Goal: Task Accomplishment & Management: Complete application form

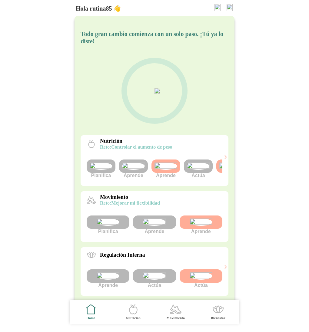
click at [135, 170] on img at bounding box center [133, 165] width 23 height 7
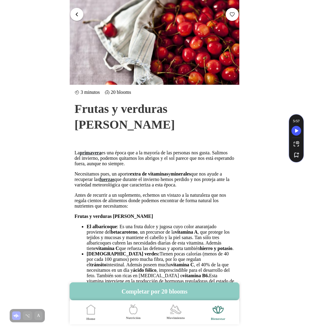
click at [77, 14] on span "button" at bounding box center [77, 14] width 6 height 6
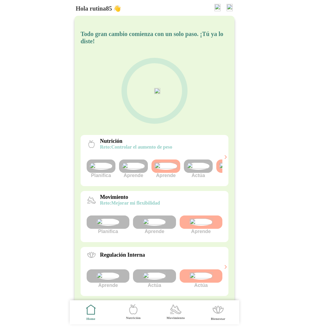
click at [131, 170] on img at bounding box center [133, 165] width 23 height 7
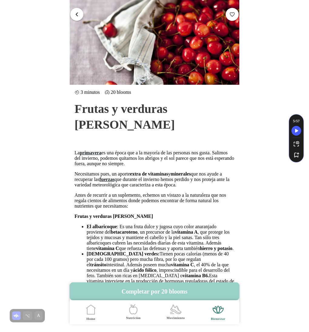
click at [163, 289] on button "Completar por 20 blooms" at bounding box center [154, 291] width 169 height 18
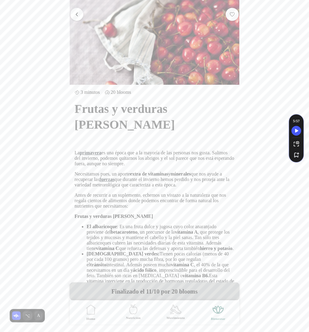
click at [76, 11] on button "button" at bounding box center [76, 14] width 13 height 13
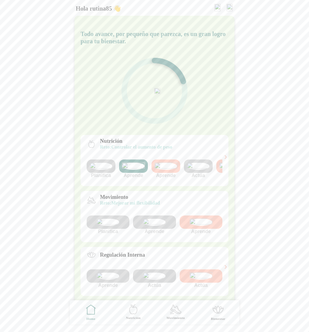
click at [171, 170] on img at bounding box center [165, 165] width 23 height 7
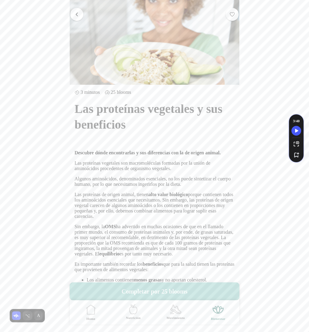
click at [75, 14] on span "button" at bounding box center [77, 14] width 6 height 6
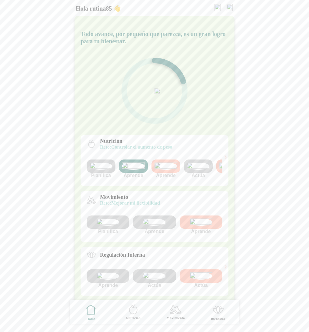
click at [200, 226] on img at bounding box center [200, 221] width 23 height 7
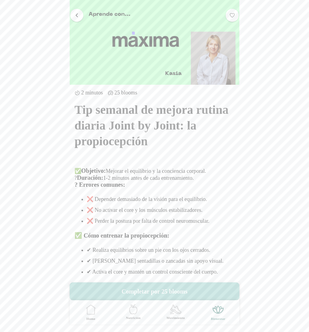
click at [77, 17] on span "button" at bounding box center [77, 15] width 6 height 6
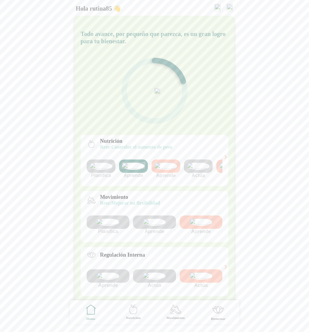
click at [152, 226] on img at bounding box center [154, 221] width 23 height 7
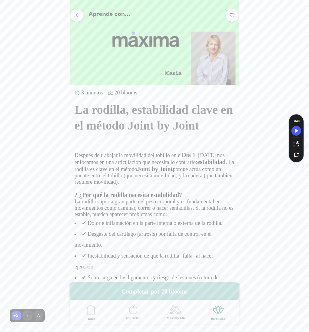
click at [77, 18] on button "button" at bounding box center [76, 14] width 13 height 13
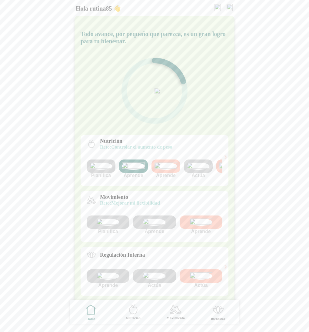
click at [196, 226] on img at bounding box center [200, 221] width 23 height 7
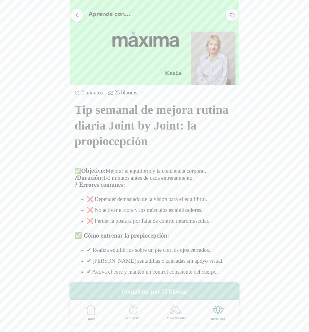
click at [165, 289] on button "Completar por 25 blooms" at bounding box center [154, 291] width 169 height 18
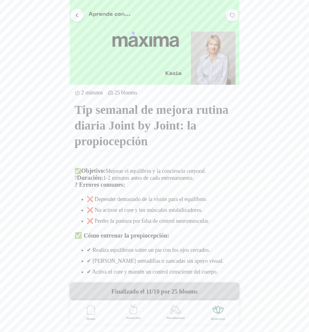
click at [80, 17] on button "button" at bounding box center [76, 14] width 13 height 13
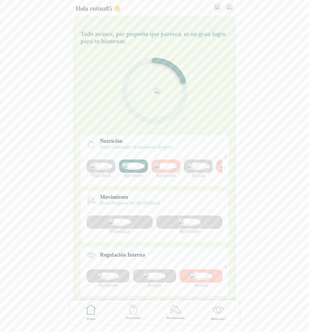
click at [121, 226] on img at bounding box center [119, 221] width 23 height 7
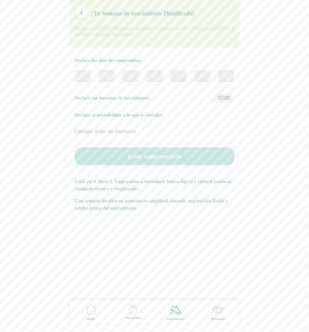
click at [81, 15] on span "button" at bounding box center [82, 13] width 6 height 6
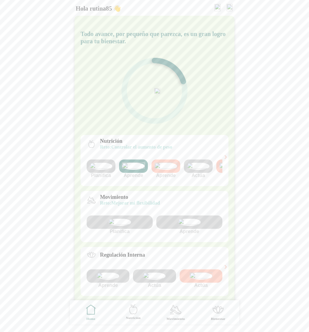
click at [227, 6] on img at bounding box center [229, 7] width 6 height 7
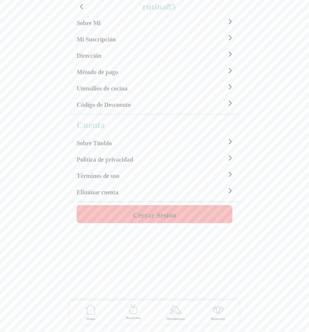
click at [148, 209] on button "Cerrar Sesión" at bounding box center [155, 214] width 156 height 18
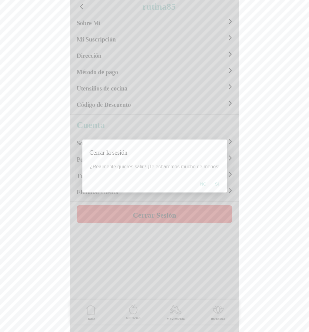
click at [217, 183] on span "Si" at bounding box center [217, 184] width 4 height 6
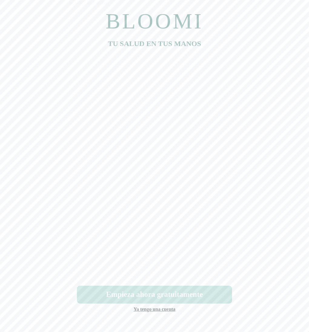
click at [169, 299] on button "Empieza ahora gratuitamente" at bounding box center [154, 295] width 155 height 18
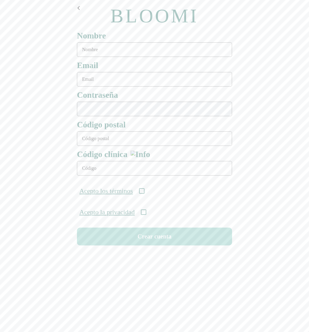
click at [88, 52] on input "text" at bounding box center [154, 49] width 155 height 15
type input "[PERSON_NAME]"
type input "[EMAIL_ADDRESS][DOMAIN_NAME]"
type input "08911"
type input "ONC-UOM-001"
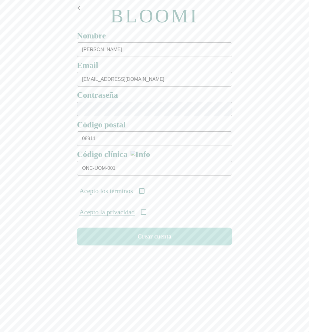
click at [147, 194] on div "Acepto los términos" at bounding box center [154, 190] width 160 height 21
click at [144, 193] on icon at bounding box center [141, 190] width 5 height 5
click at [146, 212] on icon at bounding box center [143, 211] width 5 height 5
click at [149, 242] on button "Crear cuenta" at bounding box center [154, 237] width 155 height 18
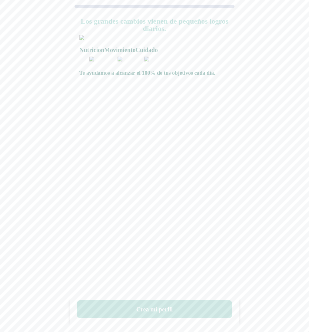
click at [158, 309] on button "Crea mi perfil" at bounding box center [154, 309] width 155 height 18
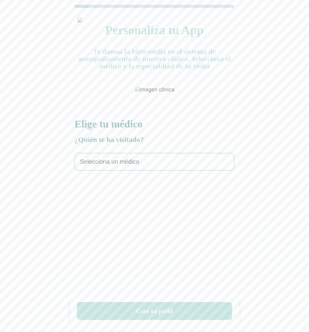
click at [108, 171] on div "Selecciona un médico" at bounding box center [154, 162] width 160 height 18
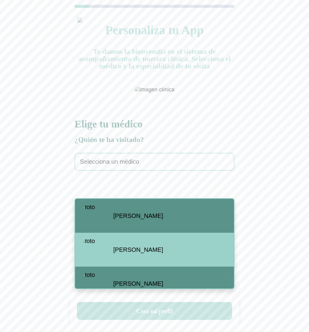
click at [148, 215] on span "[PERSON_NAME]" at bounding box center [138, 215] width 50 height 7
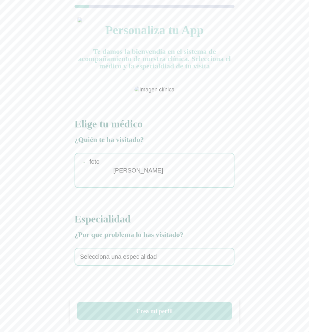
click at [145, 260] on span "Selecciona una especialidad" at bounding box center [118, 256] width 77 height 7
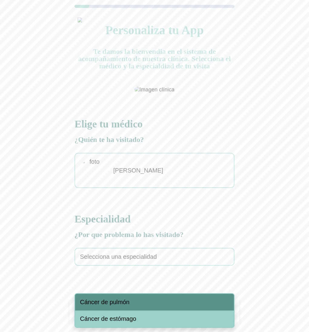
scroll to position [10, 0]
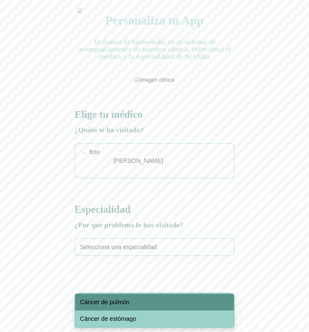
click at [117, 301] on span "Cáncer de pulmón" at bounding box center [104, 302] width 49 height 7
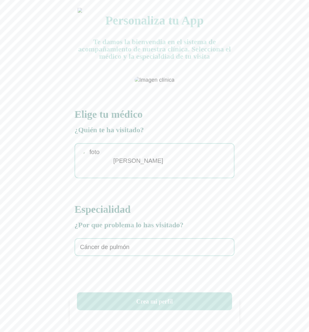
click at [139, 306] on button "Crea mi perfil" at bounding box center [154, 301] width 155 height 18
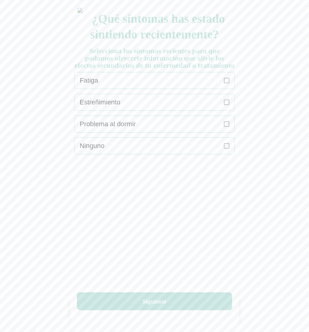
click at [230, 87] on div "Fatiga" at bounding box center [157, 80] width 154 height 16
click at [225, 105] on icon at bounding box center [226, 102] width 5 height 5
click at [227, 127] on icon at bounding box center [226, 123] width 5 height 5
click at [149, 307] on button "Siguiente" at bounding box center [154, 301] width 155 height 18
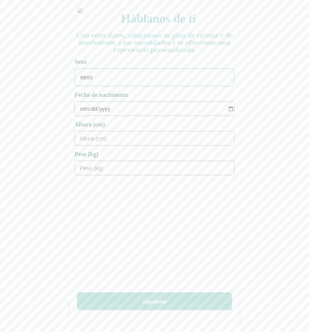
click at [115, 73] on div "sexo" at bounding box center [154, 77] width 160 height 18
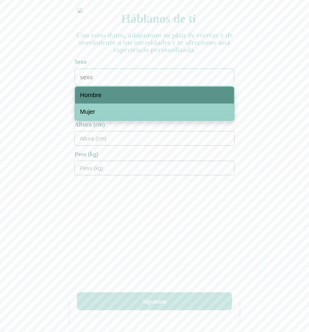
click at [108, 97] on div "Hombre" at bounding box center [154, 95] width 159 height 17
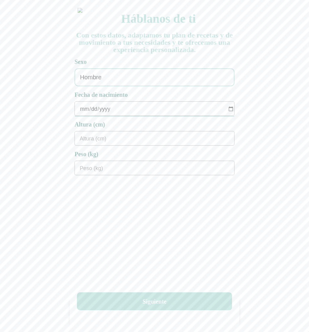
click at [84, 110] on input "date" at bounding box center [157, 109] width 154 height 15
type input "[DATE]"
type input "180"
type input "77"
click at [142, 301] on button "Siguiente" at bounding box center [154, 301] width 155 height 18
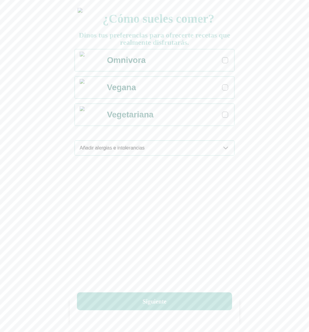
click at [227, 61] on div at bounding box center [225, 60] width 6 height 6
click at [227, 149] on icon at bounding box center [225, 147] width 7 height 7
click at [227, 166] on div "Gluten" at bounding box center [157, 168] width 148 height 15
click at [227, 153] on div "Añadir alergias e intolerancias" at bounding box center [157, 148] width 154 height 15
click at [228, 148] on icon at bounding box center [225, 147] width 7 height 7
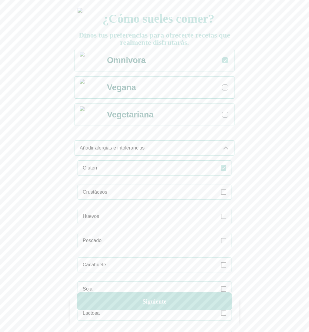
click at [228, 148] on icon at bounding box center [225, 147] width 7 height 7
click at [154, 302] on button "Siguiente" at bounding box center [154, 301] width 155 height 18
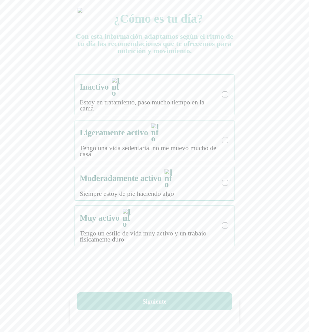
click at [224, 93] on div at bounding box center [224, 94] width 3 height 3
click at [148, 302] on button "Siguiente" at bounding box center [154, 301] width 155 height 18
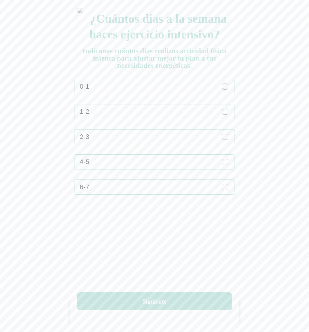
click at [223, 136] on div at bounding box center [224, 136] width 3 height 3
click at [145, 301] on button "Siguiente" at bounding box center [154, 301] width 155 height 18
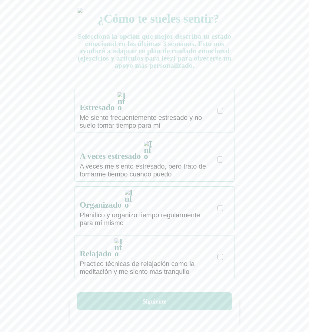
click at [221, 109] on div at bounding box center [219, 110] width 3 height 3
click at [146, 297] on button "Siguiente" at bounding box center [154, 301] width 155 height 18
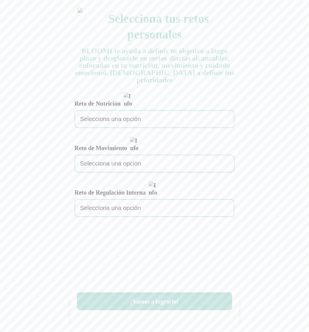
click at [147, 111] on div "Selecciona una opción" at bounding box center [154, 119] width 160 height 18
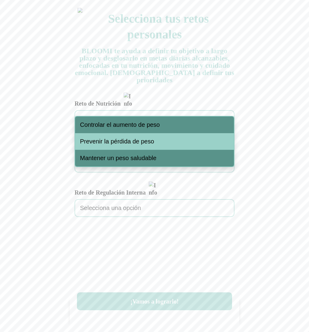
click at [133, 125] on span "Controlar el aumento de peso" at bounding box center [120, 124] width 80 height 7
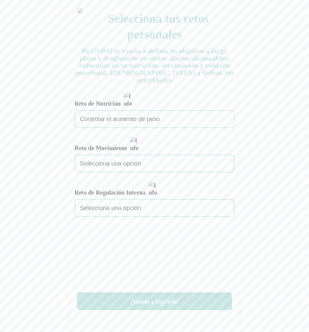
click at [129, 160] on span "Selecciona una opción" at bounding box center [110, 163] width 61 height 7
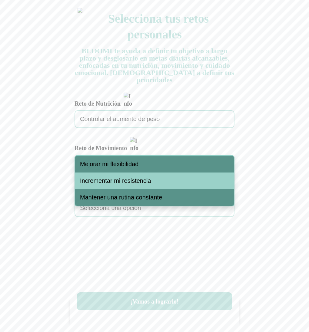
click at [131, 165] on span "Mejorar mi flexibilidad" at bounding box center [109, 164] width 58 height 7
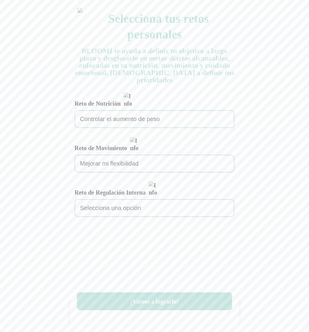
click at [127, 205] on span "Selecciona una opción" at bounding box center [110, 208] width 61 height 7
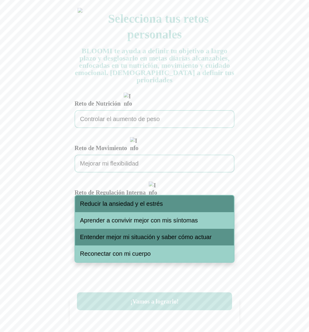
click at [132, 221] on span "Aprender a convivir mejor con mis síntomas" at bounding box center [139, 220] width 118 height 7
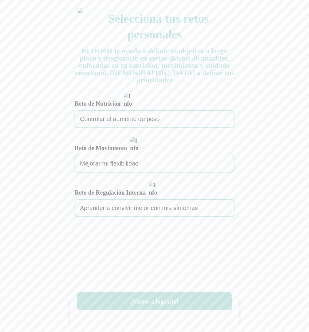
click at [136, 160] on span "Mejorar mi flexibilidad" at bounding box center [109, 163] width 58 height 7
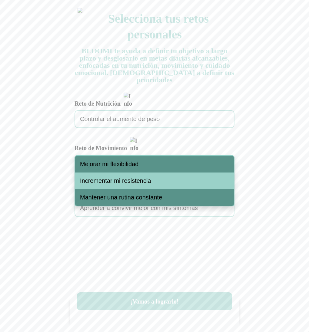
click at [141, 201] on div "Mantener una rutina constante" at bounding box center [154, 197] width 159 height 17
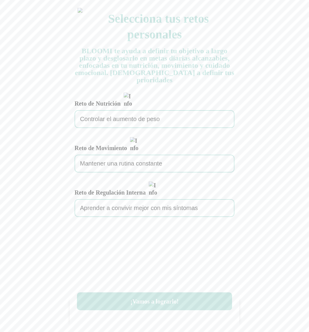
click at [156, 301] on button "¡Vamos a lograrlo!" at bounding box center [154, 301] width 155 height 18
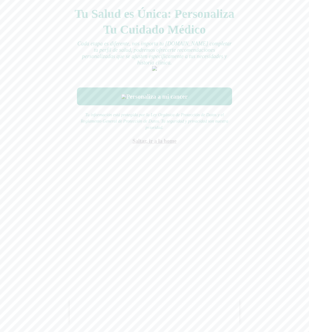
click at [158, 144] on link "Saltar, ir a la home" at bounding box center [154, 141] width 44 height 6
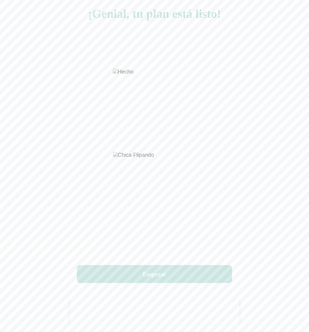
click at [155, 277] on button "Empezar" at bounding box center [154, 274] width 155 height 18
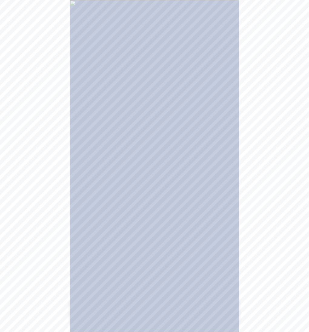
click at [188, 215] on img at bounding box center [154, 166] width 169 height 332
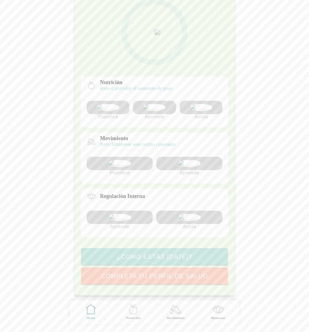
scroll to position [110, 0]
click at [120, 160] on img at bounding box center [119, 163] width 23 height 7
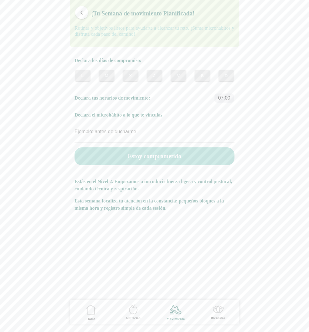
click at [175, 304] on icon ".cls-1 { stroke-width: 0px; } .cls-1, .cls-2 { fill: none; } .cls-2 { stroke-li…" at bounding box center [175, 309] width 13 height 13
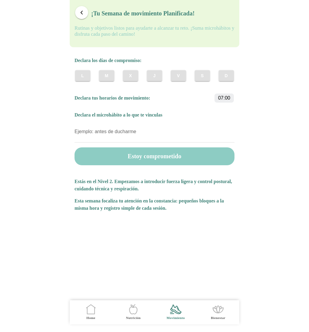
click at [176, 309] on icon ".cls-1 { stroke-width: 0px; } .cls-1, .cls-2 { fill: none; } .cls-2 { stroke-li…" at bounding box center [175, 309] width 13 height 13
click at [94, 309] on icon ".cls-1 { stroke-width: 0px; } .cls-1, .cls-2 { fill: none; } .cls-2 { stroke-li…" at bounding box center [90, 309] width 13 height 13
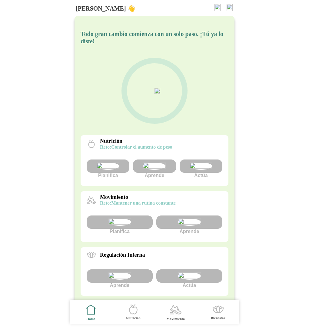
click at [179, 312] on icon ".cls-1 { stroke-width: 0px; } .cls-1, .cls-2 { fill: none; } .cls-2 { stroke-li…" at bounding box center [175, 309] width 13 height 13
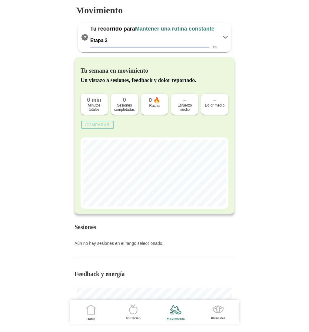
click at [90, 315] on icon ".cls-1 { stroke-width: 0px; } .cls-1, .cls-2 { fill: none; } .cls-2 { stroke-li…" at bounding box center [90, 309] width 13 height 13
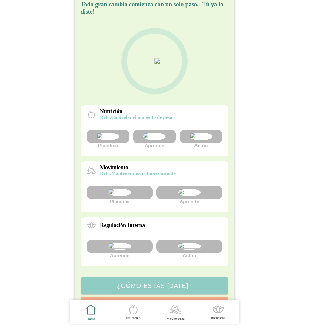
scroll to position [42, 0]
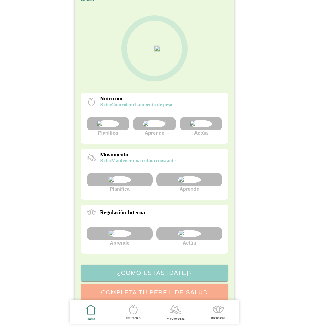
click at [127, 183] on img at bounding box center [119, 179] width 23 height 7
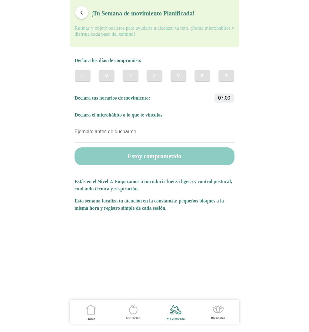
click at [0, 0] on slot "D" at bounding box center [0, 0] width 0 height 0
click at [0, 0] on slot "S" at bounding box center [0, 0] width 0 height 0
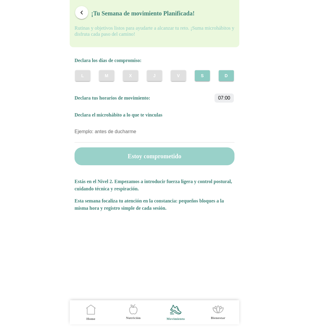
click at [159, 160] on button "Estoy comprometido" at bounding box center [154, 156] width 160 height 18
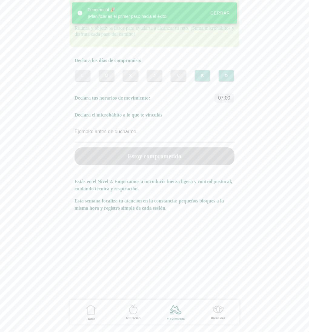
click at [222, 15] on div "Cerrar" at bounding box center [219, 13] width 19 height 5
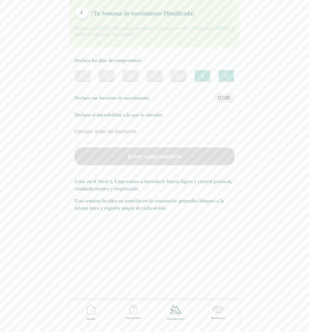
click at [82, 14] on span "button" at bounding box center [82, 13] width 6 height 6
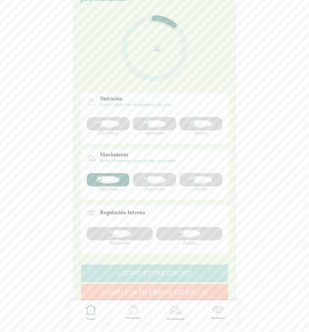
click at [208, 23] on div at bounding box center [155, 49] width 136 height 68
